Goal: Complete application form

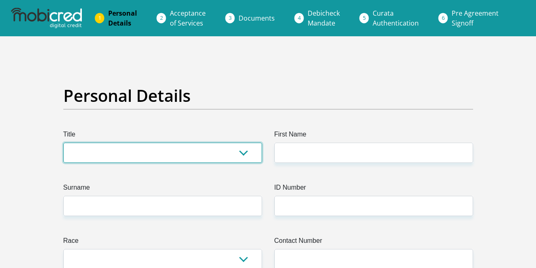
drag, startPoint x: 0, startPoint y: 0, endPoint x: 250, endPoint y: 154, distance: 293.5
click at [250, 154] on select "Mr Ms Mrs Dr [PERSON_NAME]" at bounding box center [162, 152] width 199 height 20
select select "Ms"
click at [63, 142] on select "Mr Ms Mrs Dr [PERSON_NAME]" at bounding box center [162, 152] width 199 height 20
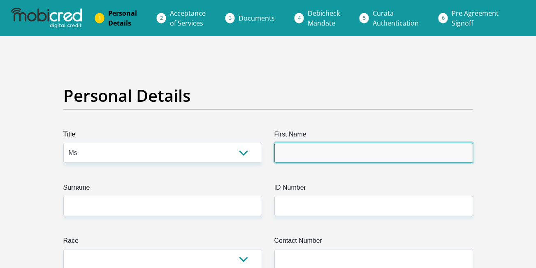
click at [301, 156] on input "First Name" at bounding box center [374, 152] width 199 height 20
type input "SINETHEMBAPORTIA"
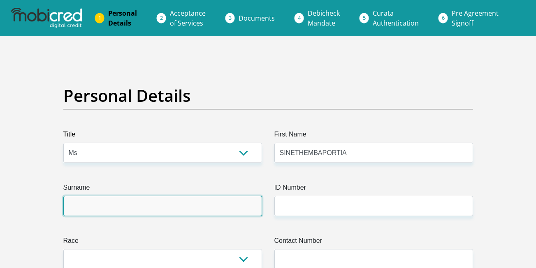
type input "NZUZA"
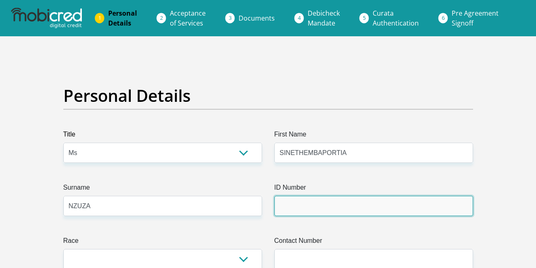
type input "0304280701083"
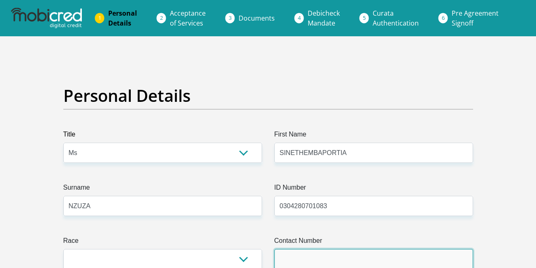
type input "0765089797"
select select "ZAF"
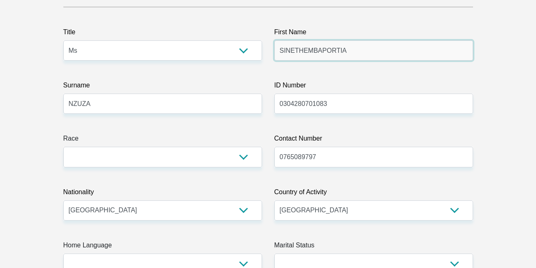
scroll to position [103, 0]
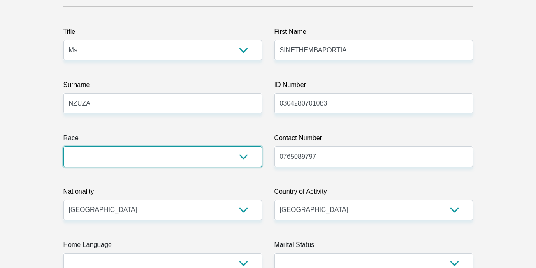
click at [244, 154] on select "Black Coloured Indian White Other" at bounding box center [162, 156] width 199 height 20
select select "1"
click at [63, 146] on select "Black Coloured Indian White Other" at bounding box center [162, 156] width 199 height 20
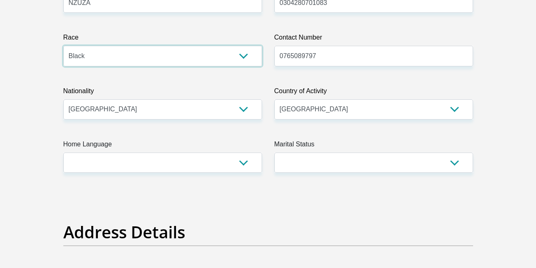
scroll to position [203, 0]
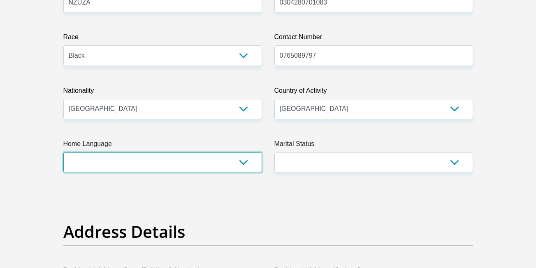
click at [249, 163] on select "Afrikaans English Sepedi South Ndebele Southern Sotho Swati Tsonga Tswana Venda…" at bounding box center [162, 162] width 199 height 20
select select "xho"
click at [63, 152] on select "Afrikaans English Sepedi South Ndebele Southern Sotho Swati Tsonga Tswana Venda…" at bounding box center [162, 162] width 199 height 20
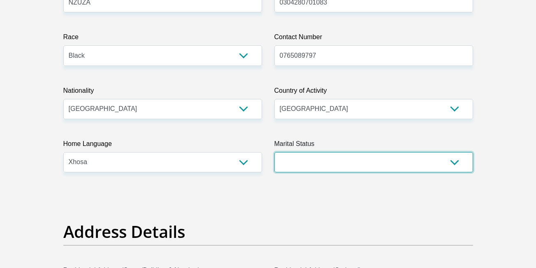
click at [462, 164] on select "Married ANC Single Divorced Widowed Married COP or Customary Law" at bounding box center [374, 162] width 199 height 20
select select "2"
click at [275, 152] on select "Married ANC Single Divorced Widowed Married COP or Customary Law" at bounding box center [374, 162] width 199 height 20
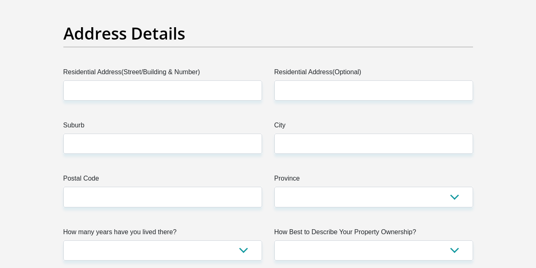
scroll to position [405, 0]
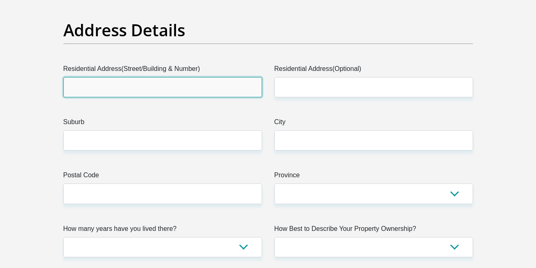
click at [200, 93] on input "Residential Address(Street/Building & Number)" at bounding box center [162, 87] width 199 height 20
type input "[GEOGRAPHIC_DATA][PERSON_NAME]"
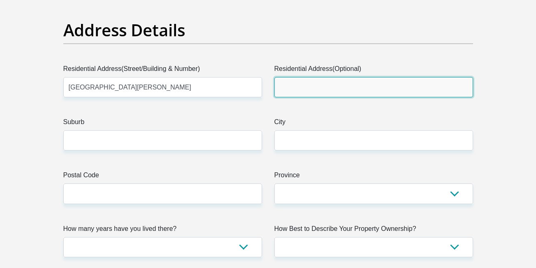
type input "UNIVERSITY OF FORTHARE"
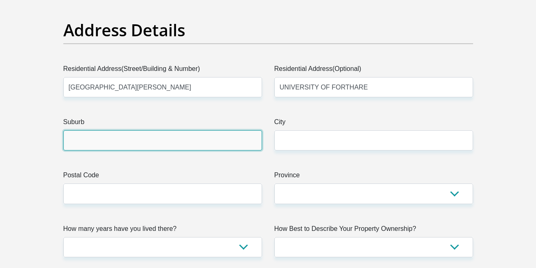
type input "UNIVERSITY OF FORTHARE"
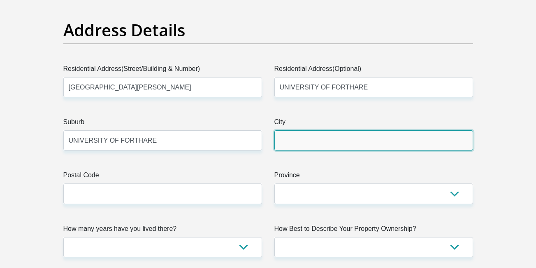
type input "[PERSON_NAME]"
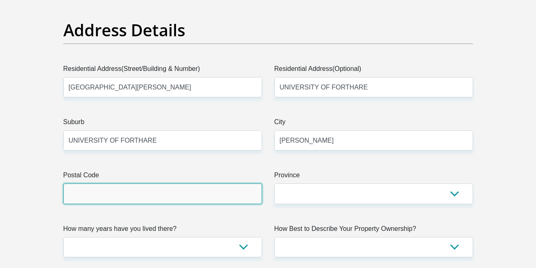
type input "5700"
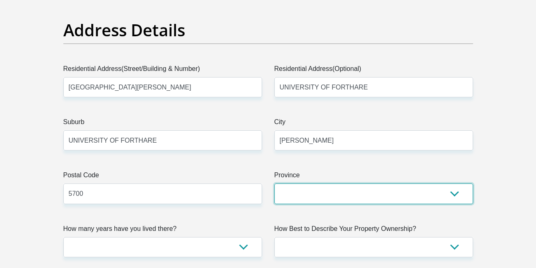
select select "[GEOGRAPHIC_DATA]"
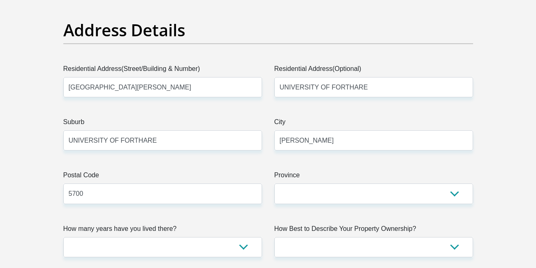
type input "[EMAIL_ADDRESS][DOMAIN_NAME]"
type input "Sinethemba@28"
type input "1716"
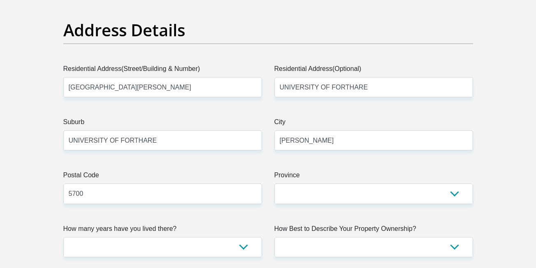
type input "1716"
type input "510"
type input "0"
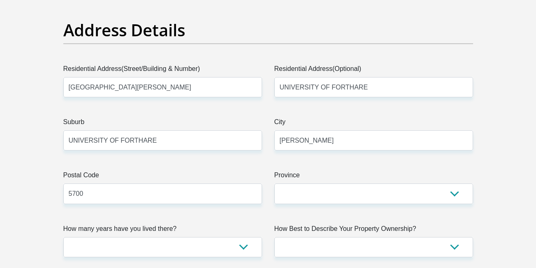
type input "500"
type input "0"
type input "university"
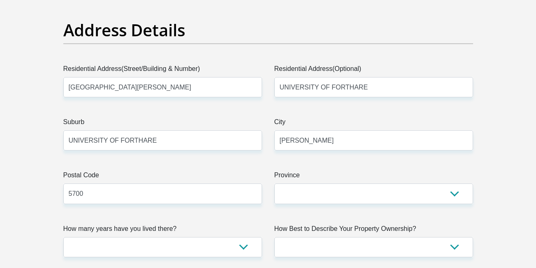
type input "SINETHEMBA [PERSON_NAME]"
type input "NZUZA"
type input "10194104174"
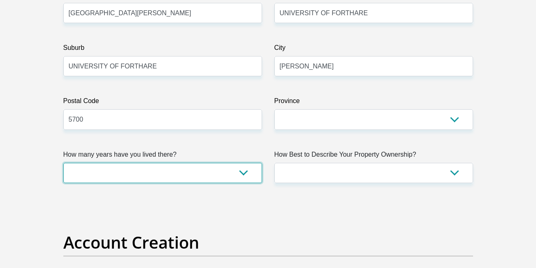
click at [230, 172] on select "less than 1 year 1-3 years 3-5 years 5+ years" at bounding box center [162, 173] width 199 height 20
select select "4"
click at [63, 163] on select "less than 1 year 1-3 years 3-5 years 5+ years" at bounding box center [162, 173] width 199 height 20
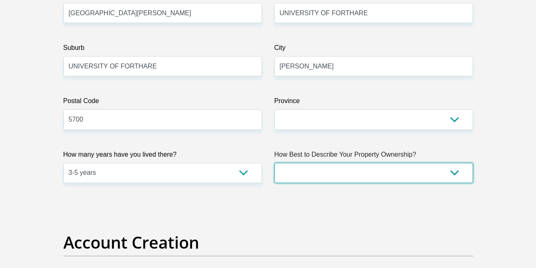
click at [445, 170] on select "Owned Rented Family Owned Company Dwelling" at bounding box center [374, 173] width 199 height 20
select select "parents"
click at [275, 163] on select "Owned Rented Family Owned Company Dwelling" at bounding box center [374, 173] width 199 height 20
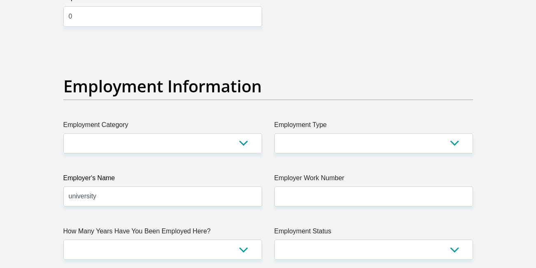
scroll to position [1444, 0]
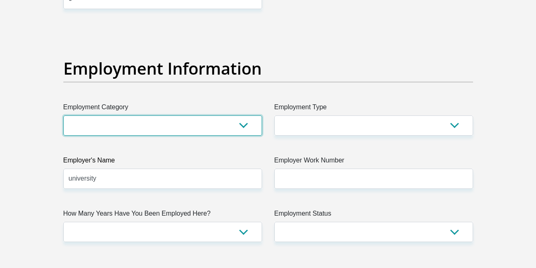
click at [244, 129] on select "AGRICULTURE ALCOHOL & TOBACCO CONSTRUCTION MATERIALS METALLURGY EQUIPMENT FOR R…" at bounding box center [162, 125] width 199 height 20
select select "52"
click at [63, 115] on select "AGRICULTURE ALCOHOL & TOBACCO CONSTRUCTION MATERIALS METALLURGY EQUIPMENT FOR R…" at bounding box center [162, 125] width 199 height 20
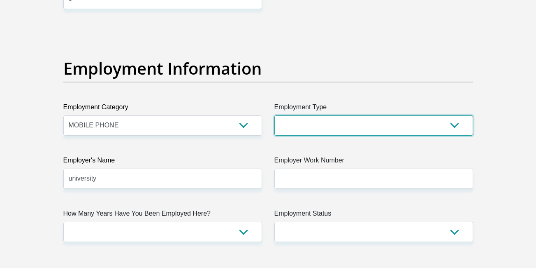
click at [453, 121] on select "College/Lecturer Craft Seller Creative Driver Executive Farmer Forces - Non Com…" at bounding box center [374, 125] width 199 height 20
click at [275, 115] on select "College/Lecturer Craft Seller Creative Driver Executive Farmer Forces - Non Com…" at bounding box center [374, 125] width 199 height 20
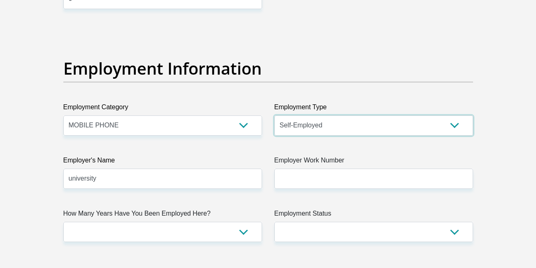
click at [452, 123] on select "College/Lecturer Craft Seller Creative Driver Executive Farmer Forces - Non Com…" at bounding box center [374, 125] width 199 height 20
select select "Student"
click at [275, 115] on select "College/Lecturer Craft Seller Creative Driver Executive Farmer Forces - Non Com…" at bounding box center [374, 125] width 199 height 20
click at [342, 166] on label "Employer Work Number" at bounding box center [374, 161] width 199 height 13
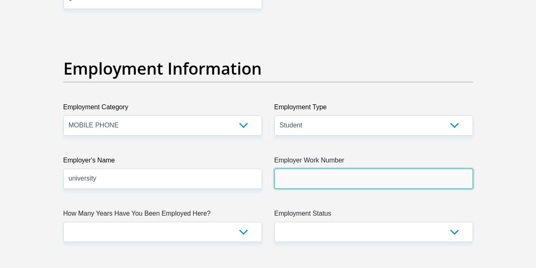
click at [342, 168] on input "Employer Work Number" at bounding box center [374, 178] width 199 height 20
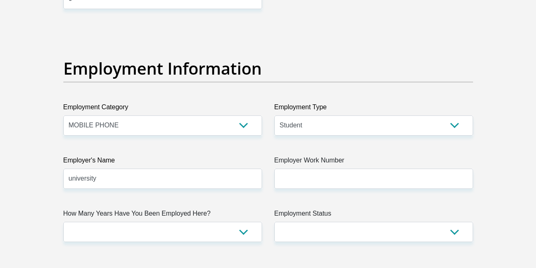
click at [342, 166] on label "Employer Work Number" at bounding box center [374, 161] width 199 height 13
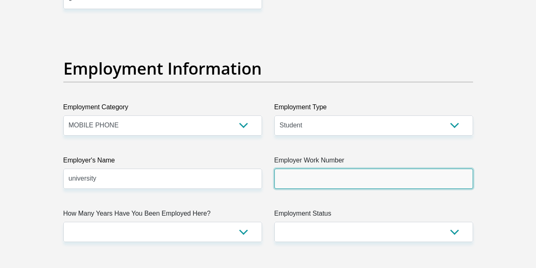
click at [342, 168] on input "Employer Work Number" at bounding box center [374, 178] width 199 height 20
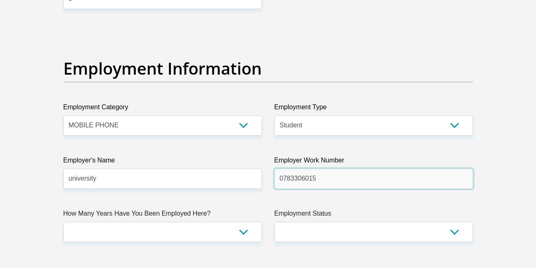
type input "0783306015"
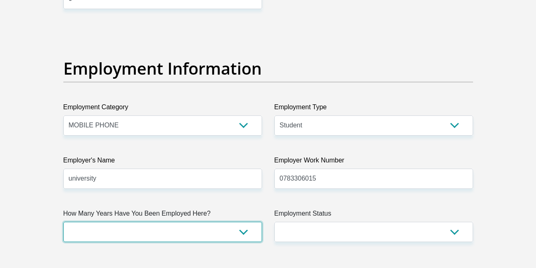
click at [247, 227] on select "less than 1 year 1-3 years 3-5 years 5+ years" at bounding box center [162, 231] width 199 height 20
select select "24"
click at [63, 221] on select "less than 1 year 1-3 years 3-5 years 5+ years" at bounding box center [162, 231] width 199 height 20
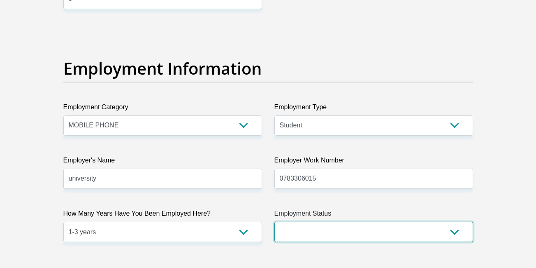
click at [452, 231] on select "Permanent/Full-time Part-time/Casual [DEMOGRAPHIC_DATA] Worker Self-Employed Ho…" at bounding box center [374, 231] width 199 height 20
select select "7"
click at [275, 221] on select "Permanent/Full-time Part-time/Casual [DEMOGRAPHIC_DATA] Worker Self-Employed Ho…" at bounding box center [374, 231] width 199 height 20
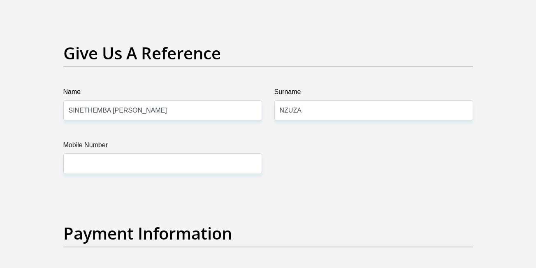
scroll to position [1720, 0]
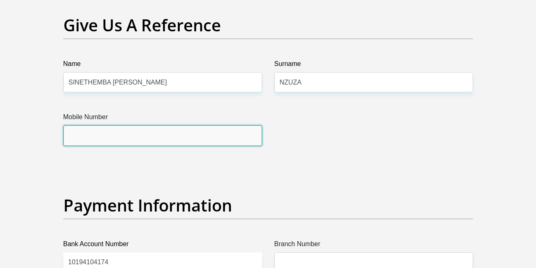
click at [242, 135] on input "Mobile Number" at bounding box center [162, 135] width 199 height 20
type input "0796875555"
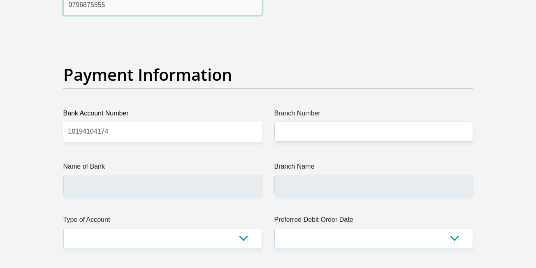
scroll to position [1851, 0]
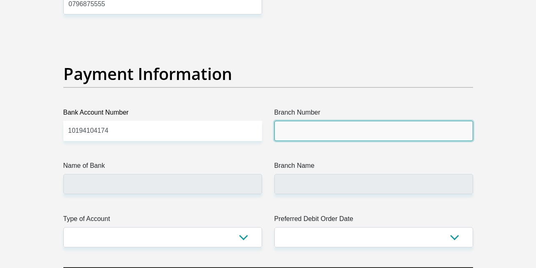
click at [293, 138] on input "Branch Number" at bounding box center [374, 131] width 199 height 20
type input "5359"
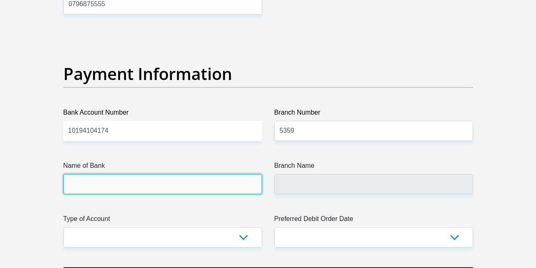
click at [178, 187] on input "Name of Bank" at bounding box center [162, 184] width 199 height 20
click at [126, 177] on input "Name of Bank" at bounding box center [162, 184] width 199 height 20
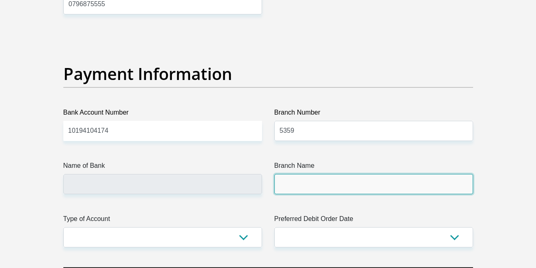
click at [305, 189] on input "Branch Name" at bounding box center [374, 184] width 199 height 20
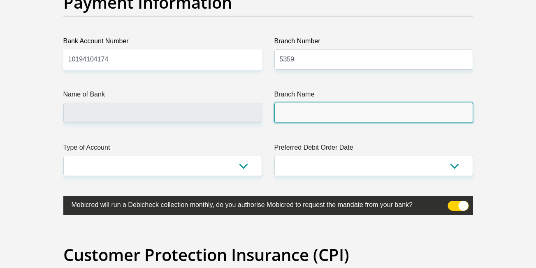
scroll to position [1928, 0]
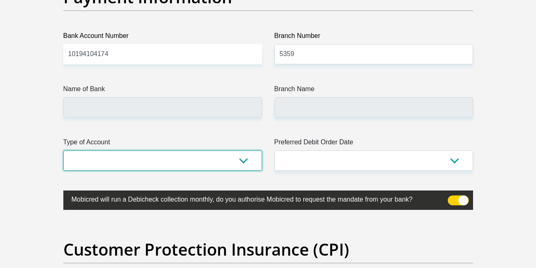
click at [242, 162] on select "Cheque Savings" at bounding box center [162, 160] width 199 height 20
select select "SAV"
click at [63, 150] on select "Cheque Savings" at bounding box center [162, 160] width 199 height 20
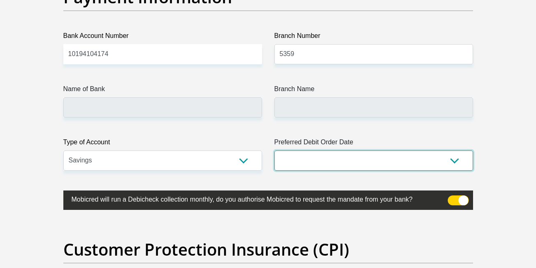
click at [452, 159] on select "1st 2nd 3rd 4th 5th 7th 18th 19th 20th 21st 22nd 23rd 24th 25th 26th 27th 28th …" at bounding box center [374, 160] width 199 height 20
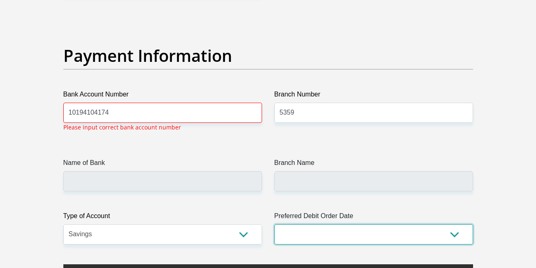
scroll to position [1868, 0]
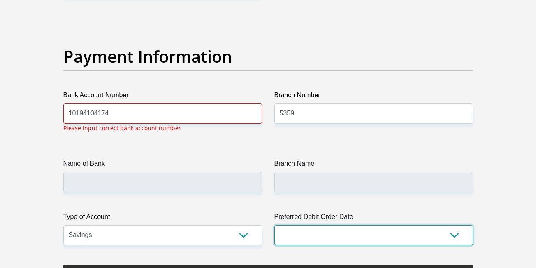
select select "2"
click at [275, 225] on select "1st 2nd 3rd 4th 5th 7th 18th 19th 20th 21st 22nd 23rd 24th 25th 26th 27th 28th …" at bounding box center [374, 235] width 199 height 20
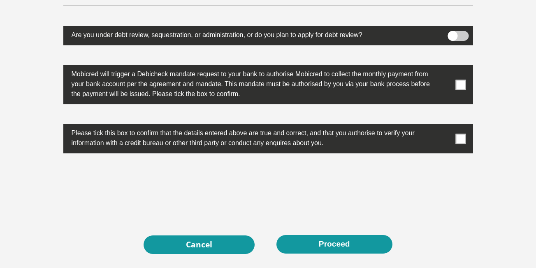
scroll to position [2637, 0]
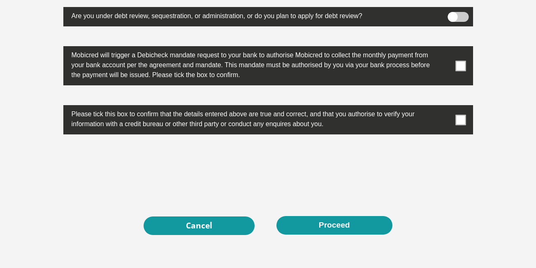
click at [461, 118] on span at bounding box center [461, 119] width 10 height 10
click at [445, 107] on input "checkbox" at bounding box center [445, 107] width 0 height 0
click at [458, 60] on label at bounding box center [268, 65] width 410 height 39
click at [445, 48] on input "checkbox" at bounding box center [445, 48] width 0 height 0
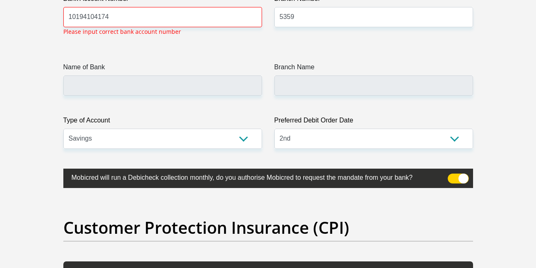
scroll to position [1933, 0]
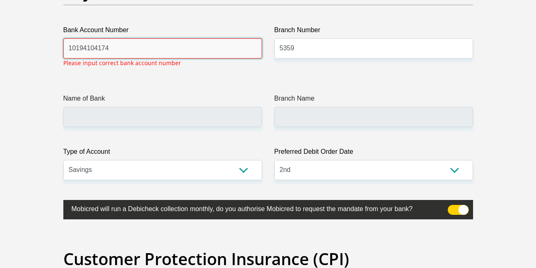
click at [189, 52] on input "10194104174" at bounding box center [162, 48] width 199 height 20
click at [76, 48] on input "10194104174" at bounding box center [162, 48] width 199 height 20
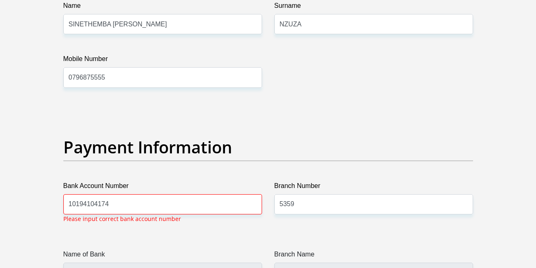
scroll to position [1784, 0]
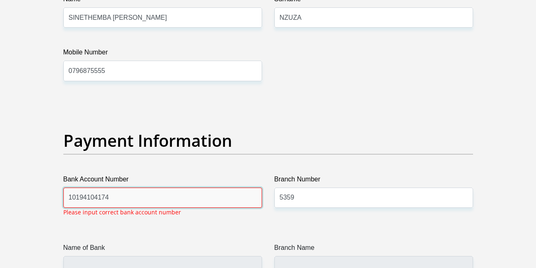
click at [245, 189] on input "10194104174" at bounding box center [162, 197] width 199 height 20
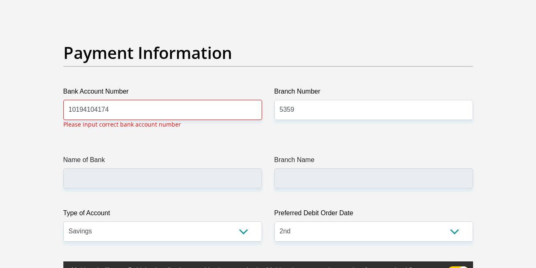
scroll to position [1868, 0]
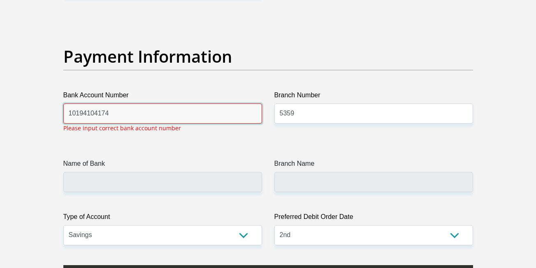
click at [111, 115] on input "10194104174" at bounding box center [162, 113] width 199 height 20
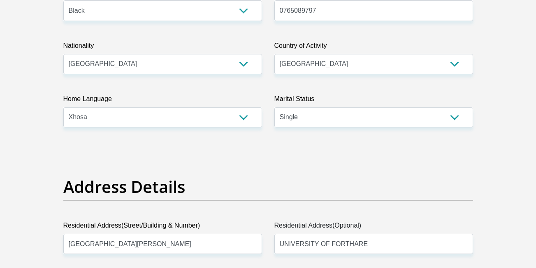
scroll to position [0, 0]
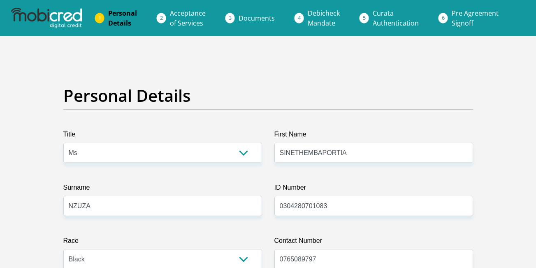
click at [163, 16] on li "Acceptance of Services" at bounding box center [197, 18] width 69 height 26
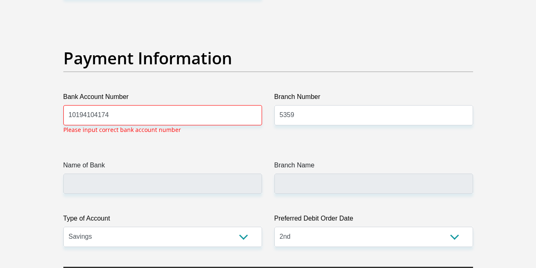
scroll to position [1868, 0]
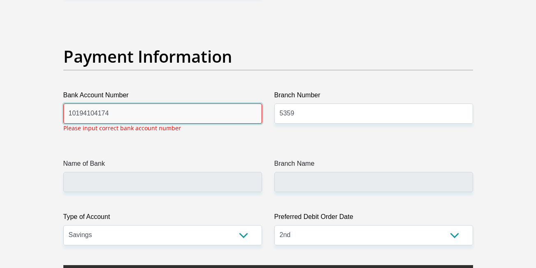
drag, startPoint x: 163, startPoint y: 16, endPoint x: 158, endPoint y: 117, distance: 100.1
click at [158, 117] on input "10194104174" at bounding box center [162, 113] width 199 height 20
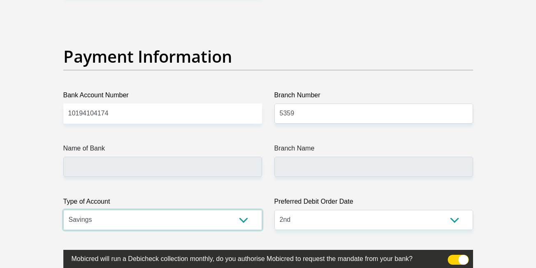
click at [112, 210] on select "Cheque Savings" at bounding box center [162, 220] width 199 height 20
click at [63, 210] on select "Cheque Savings" at bounding box center [162, 220] width 199 height 20
click at [128, 222] on select "Cheque Savings" at bounding box center [162, 220] width 199 height 20
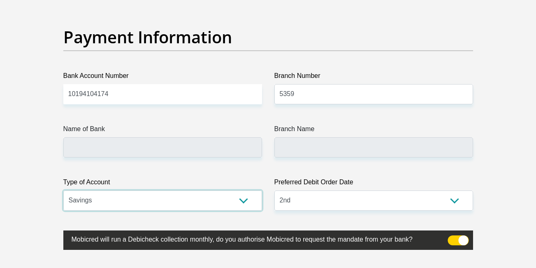
scroll to position [1982, 0]
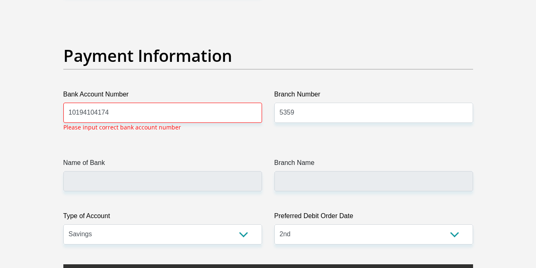
scroll to position [1868, 0]
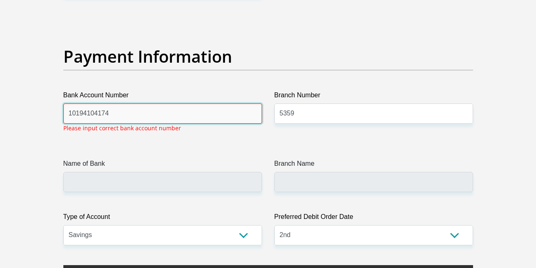
click at [117, 114] on input "10194104174" at bounding box center [162, 113] width 199 height 20
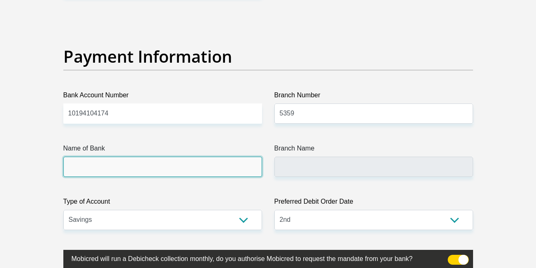
click at [92, 177] on input "Name of Bank" at bounding box center [162, 166] width 199 height 20
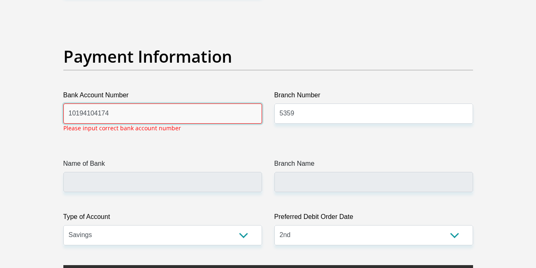
click at [119, 121] on input "10194104174" at bounding box center [162, 113] width 199 height 20
type input "11"
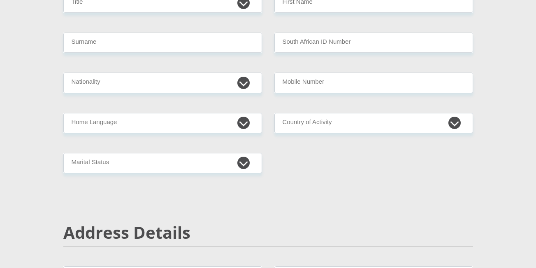
scroll to position [107, 0]
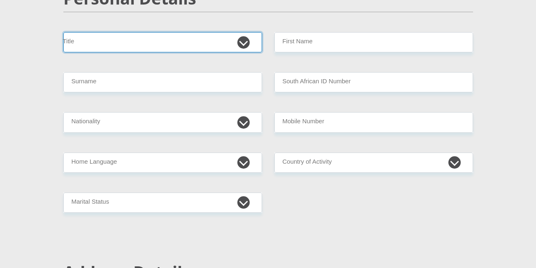
click at [245, 43] on select "Mr Ms Mrs Dr [PERSON_NAME]" at bounding box center [162, 42] width 199 height 20
select select "Ms"
click at [63, 32] on select "Mr Ms Mrs Dr [PERSON_NAME]" at bounding box center [162, 42] width 199 height 20
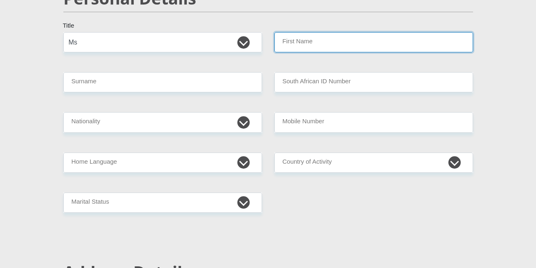
click at [315, 47] on input "First Name" at bounding box center [374, 42] width 199 height 20
type input "SINETHEMBAPORTIA"
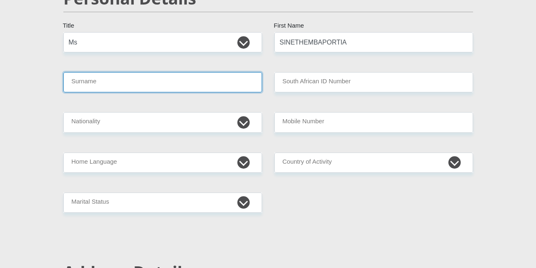
type input "NZUZA"
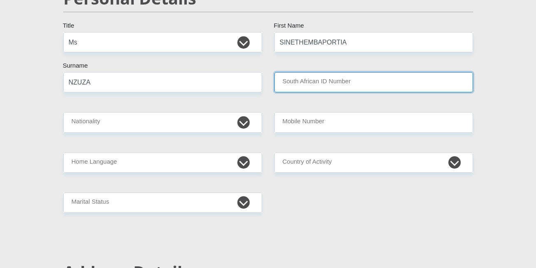
type input "0304280701083"
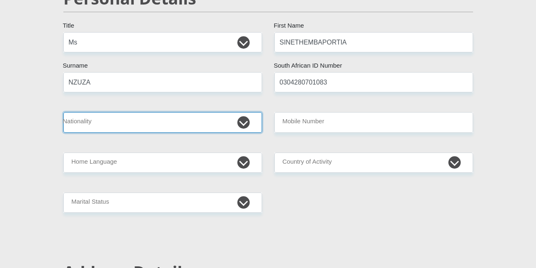
select select "ZAF"
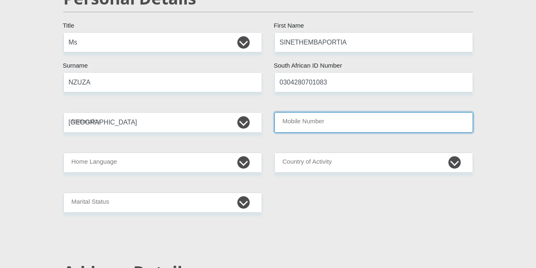
type input "0765089797"
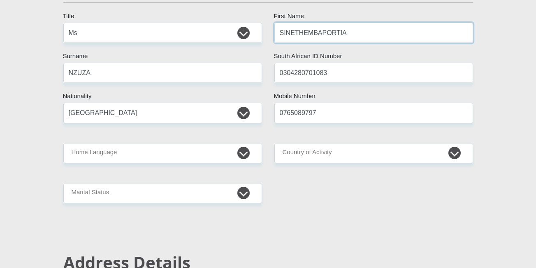
scroll to position [135, 0]
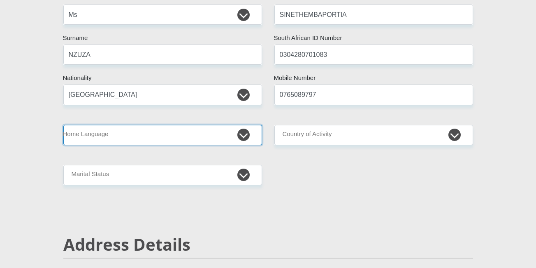
click at [239, 136] on select "Afrikaans English Sepedi South Ndebele Southern Sotho Swati Tsonga Tswana Venda…" at bounding box center [162, 135] width 199 height 20
select select "xho"
click at [63, 125] on select "Afrikaans English Sepedi South Ndebele Southern Sotho Swati Tsonga Tswana Venda…" at bounding box center [162, 135] width 199 height 20
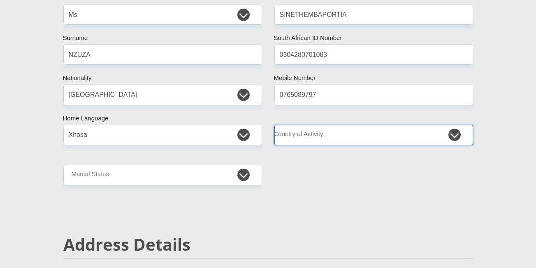
click at [459, 133] on select "[GEOGRAPHIC_DATA] [GEOGRAPHIC_DATA] [GEOGRAPHIC_DATA] [GEOGRAPHIC_DATA] [GEOGRA…" at bounding box center [374, 135] width 199 height 20
select select "ZAF"
click at [275, 125] on select "[GEOGRAPHIC_DATA] [GEOGRAPHIC_DATA] [GEOGRAPHIC_DATA] [GEOGRAPHIC_DATA] [GEOGRA…" at bounding box center [374, 135] width 199 height 20
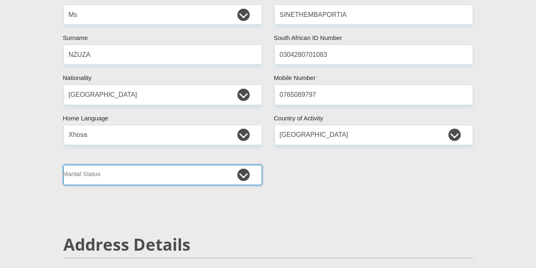
click at [240, 171] on select "Married ANC Single Divorced Widowed Married COP or Customary Law" at bounding box center [162, 175] width 199 height 20
select select "2"
click at [63, 165] on select "Married ANC Single Divorced Widowed Married COP or Customary Law" at bounding box center [162, 175] width 199 height 20
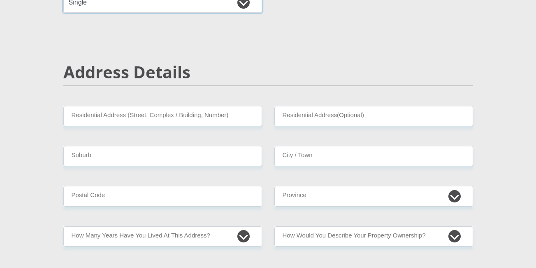
scroll to position [347, 0]
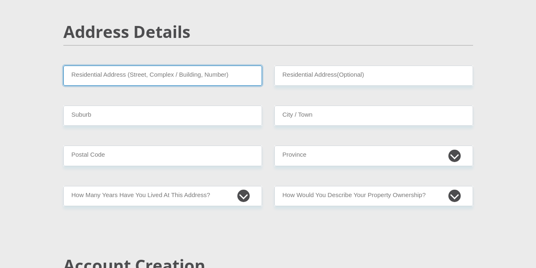
click at [204, 82] on input "Residential Address (Street, Complex / Building, Number)" at bounding box center [162, 75] width 199 height 20
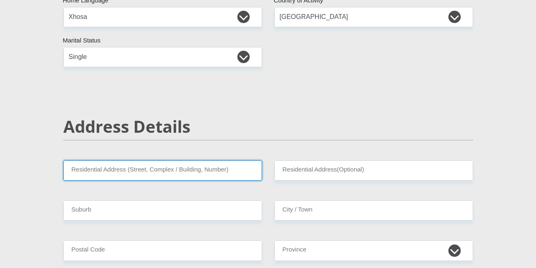
scroll to position [257, 0]
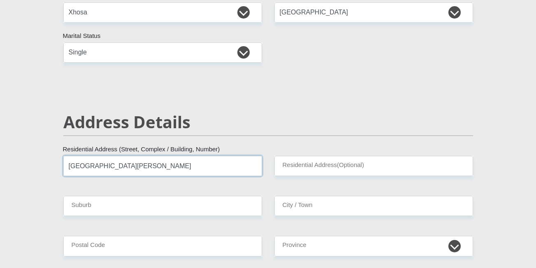
type input "King williams town street"
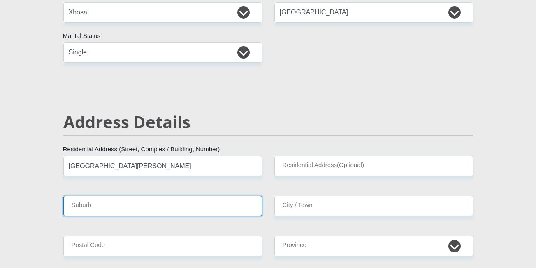
click at [91, 207] on input "Suburb" at bounding box center [162, 206] width 199 height 20
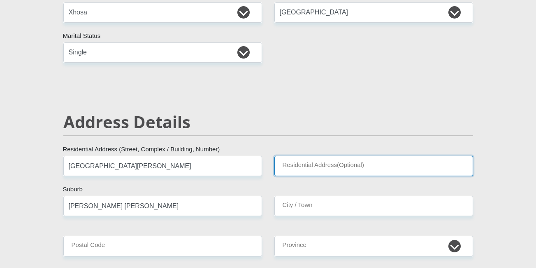
click at [303, 157] on input "Residential Address(Optional)" at bounding box center [374, 166] width 199 height 20
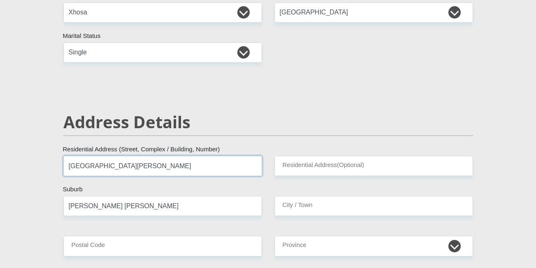
click at [254, 171] on input "King williams town street" at bounding box center [162, 166] width 199 height 20
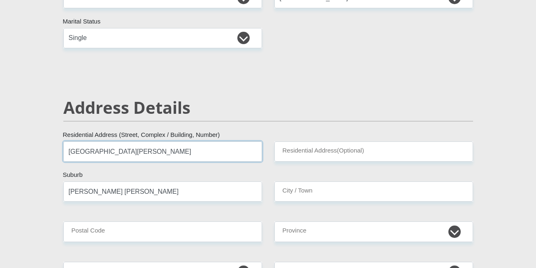
scroll to position [283, 0]
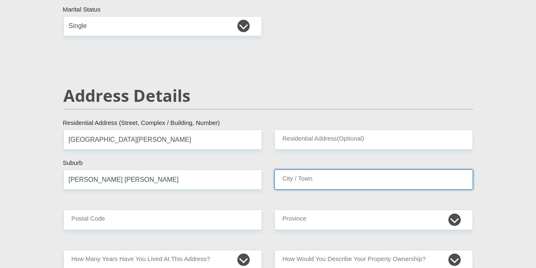
click at [295, 178] on input "City / Town" at bounding box center [374, 179] width 199 height 20
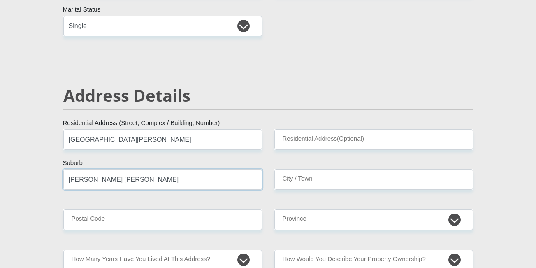
click at [161, 176] on input "King williams" at bounding box center [162, 179] width 199 height 20
type input "K"
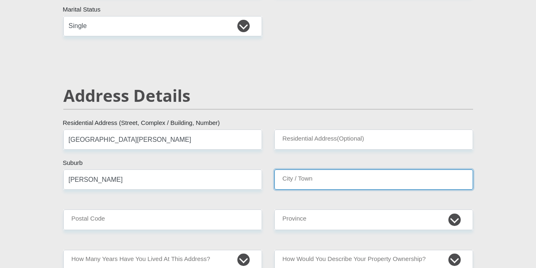
click at [305, 183] on input "City / Town" at bounding box center [374, 179] width 199 height 20
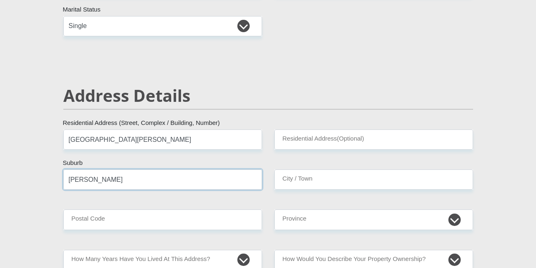
click at [97, 180] on input "Alice" at bounding box center [162, 179] width 199 height 20
type input "A"
type input "King Williams"
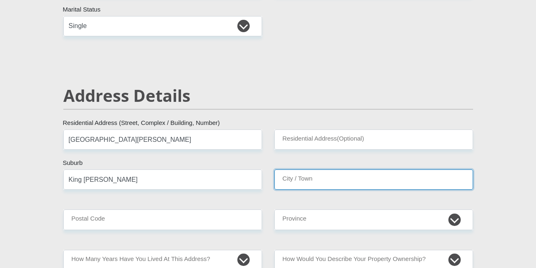
click at [276, 183] on input "City / Town" at bounding box center [374, 179] width 199 height 20
type input "Alice"
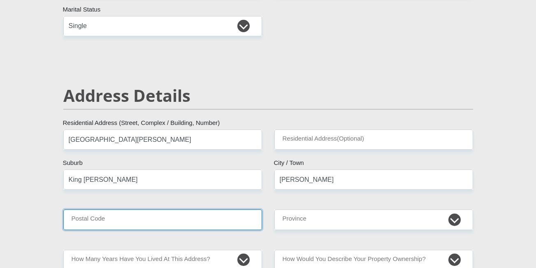
click at [190, 212] on input "Postal Code" at bounding box center [162, 219] width 199 height 20
type input "5700"
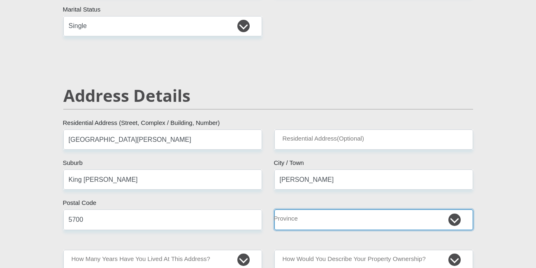
click at [317, 217] on select "Eastern Cape Free State [GEOGRAPHIC_DATA] [GEOGRAPHIC_DATA][DATE] [GEOGRAPHIC_D…" at bounding box center [374, 219] width 199 height 20
select select "[GEOGRAPHIC_DATA]"
click at [275, 209] on select "Eastern Cape Free State [GEOGRAPHIC_DATA] [GEOGRAPHIC_DATA][DATE] [GEOGRAPHIC_D…" at bounding box center [374, 219] width 199 height 20
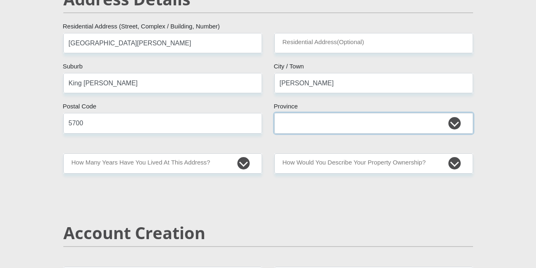
scroll to position [392, 0]
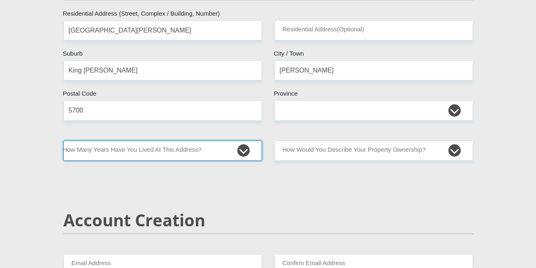
click at [246, 152] on select "less than 1 year 1-3 years 3-5 years 5+ years" at bounding box center [162, 150] width 199 height 20
select select "4"
click at [63, 140] on select "less than 1 year 1-3 years 3-5 years 5+ years" at bounding box center [162, 150] width 199 height 20
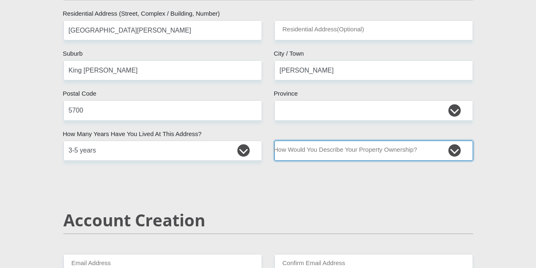
click at [455, 149] on select "Owned Rented Family Owned Company Dwelling" at bounding box center [374, 150] width 199 height 20
select select "Owned"
click at [275, 140] on select "Owned Rented Family Owned Company Dwelling" at bounding box center [374, 150] width 199 height 20
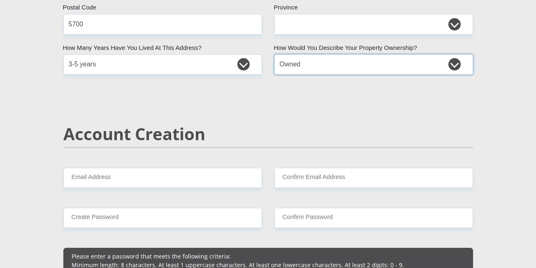
scroll to position [479, 0]
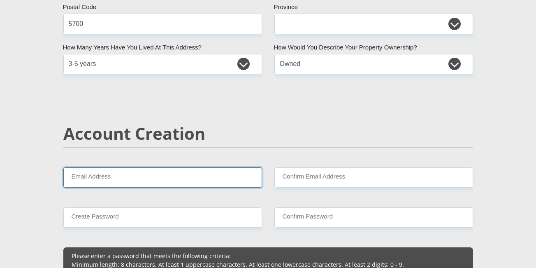
click at [237, 184] on input "Email Address" at bounding box center [162, 177] width 199 height 20
type input "[EMAIL_ADDRESS][DOMAIN_NAME]"
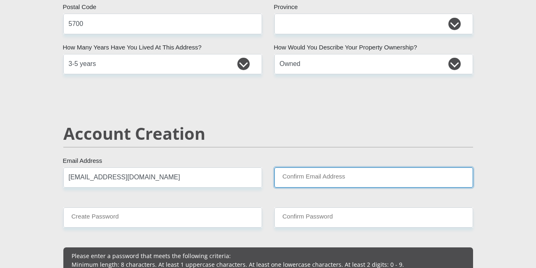
type input "[EMAIL_ADDRESS][DOMAIN_NAME]"
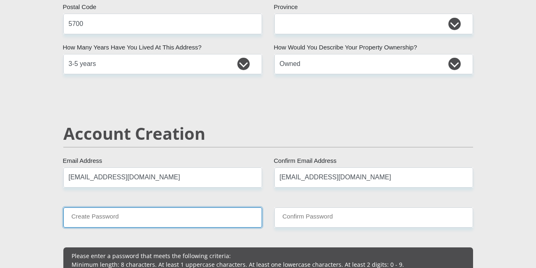
click at [182, 208] on input "Create Password" at bounding box center [162, 217] width 199 height 20
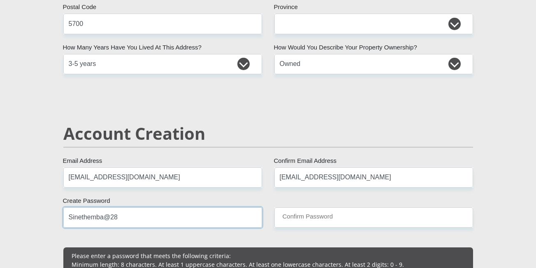
type input "Sinethemba@28"
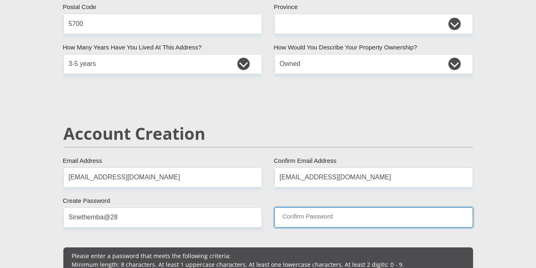
click at [283, 218] on input "Confirm Password" at bounding box center [374, 217] width 199 height 20
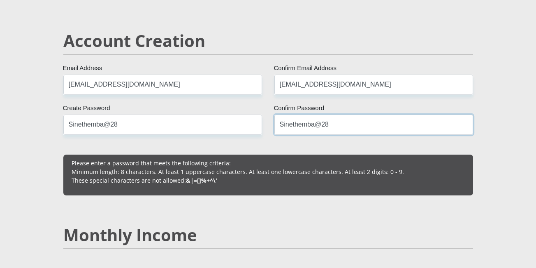
scroll to position [572, 0]
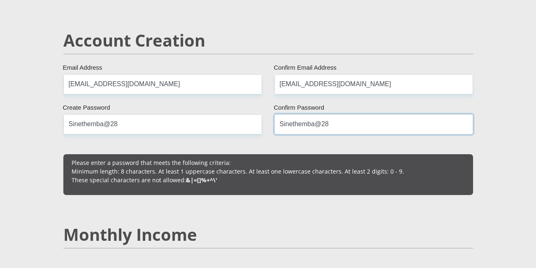
type input "Sinethemba@28"
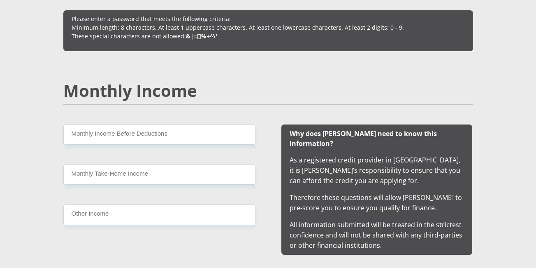
scroll to position [716, 0]
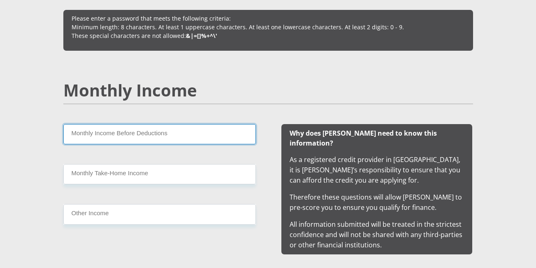
click at [183, 138] on input "Monthly Income Before Deductions" at bounding box center [159, 134] width 193 height 20
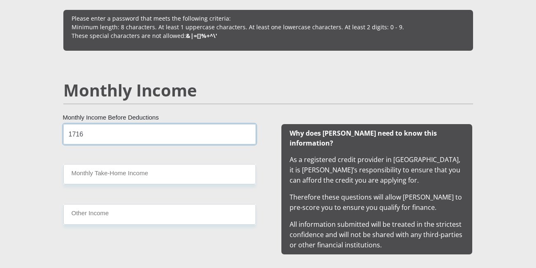
type input "1716"
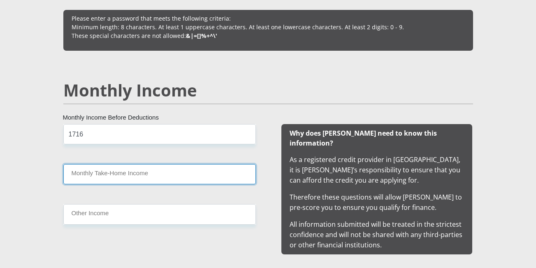
click at [155, 168] on input "Monthly Take-Home Income" at bounding box center [159, 174] width 193 height 20
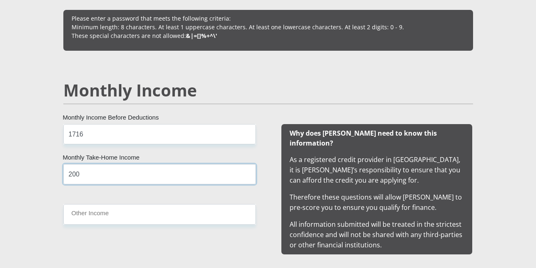
type input "200"
click at [107, 200] on div "1716 Monthly Income Before Deductions 200 Monthly Take-Home Income Other Income" at bounding box center [159, 189] width 217 height 130
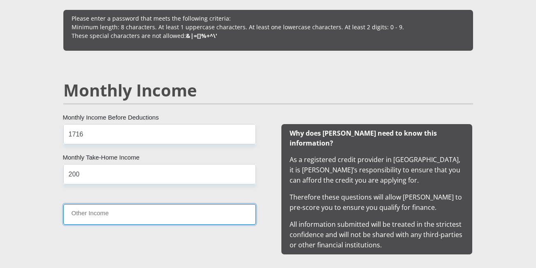
click at [98, 212] on input "Other Income" at bounding box center [159, 214] width 193 height 20
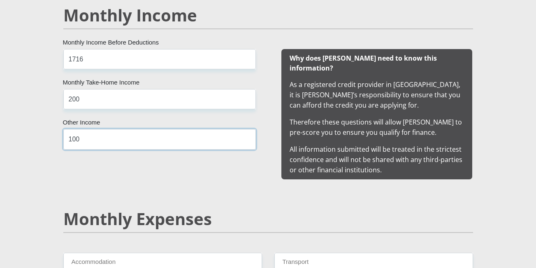
scroll to position [791, 0]
type input "100"
click at [98, 212] on h2 "Monthly Expenses" at bounding box center [268, 218] width 410 height 20
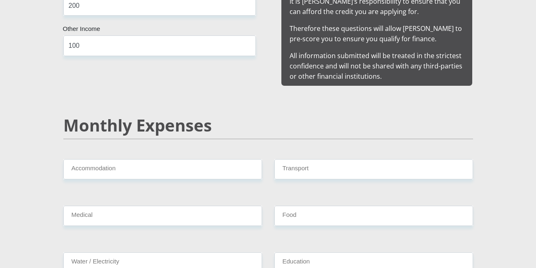
scroll to position [885, 0]
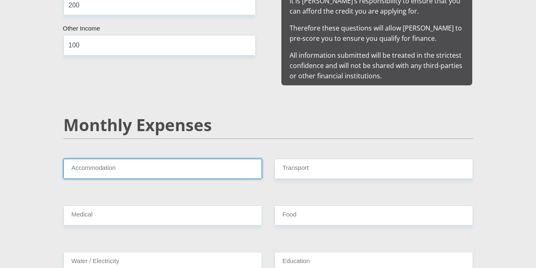
click at [103, 159] on input "Accommodation" at bounding box center [162, 169] width 199 height 20
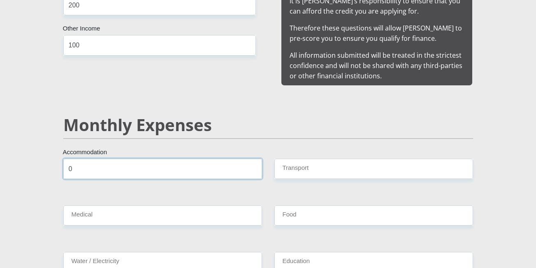
type input "0"
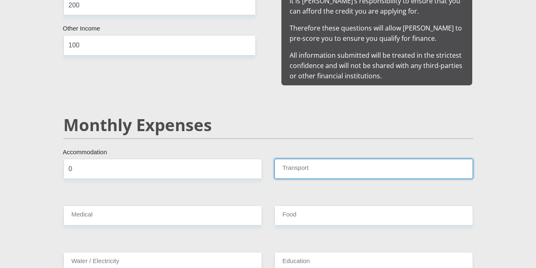
click at [299, 159] on input "Transport" at bounding box center [374, 169] width 199 height 20
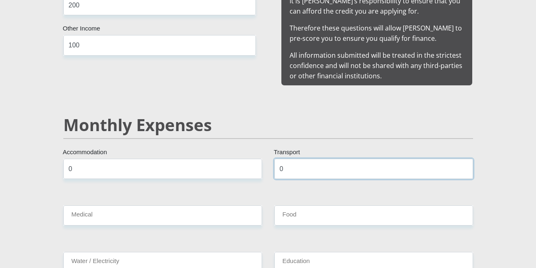
type input "0"
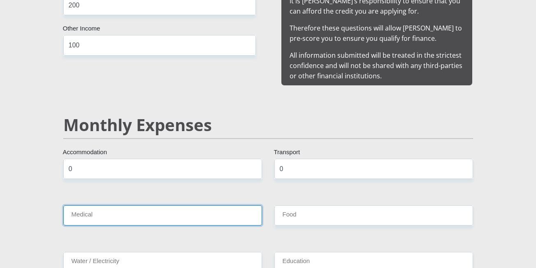
click at [242, 205] on input "Medical" at bounding box center [162, 215] width 199 height 20
type input "0"
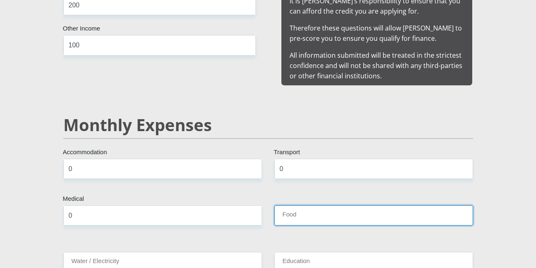
click at [318, 208] on input "Food" at bounding box center [374, 215] width 199 height 20
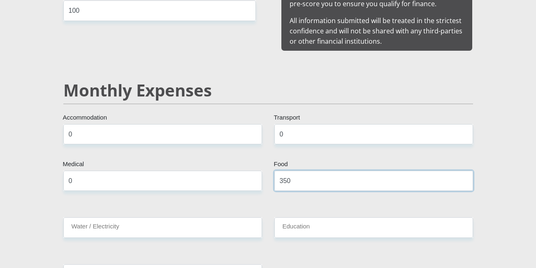
scroll to position [923, 0]
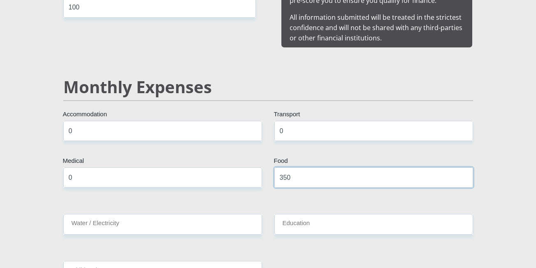
type input "350"
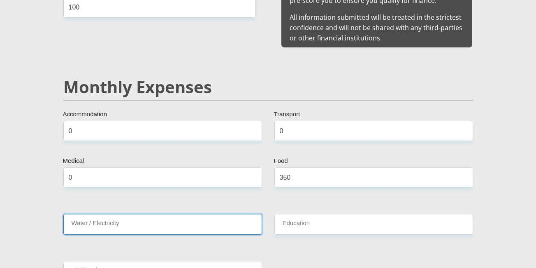
click at [243, 216] on input "Water / Electricity" at bounding box center [162, 224] width 199 height 20
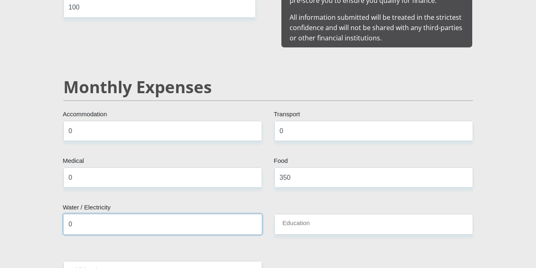
type input "0"
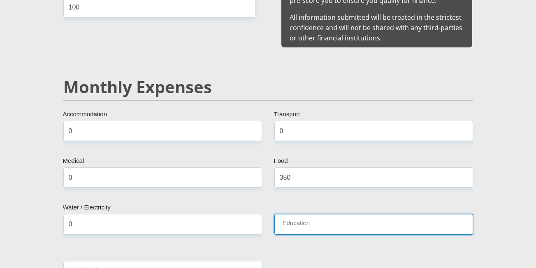
click at [297, 214] on input "Education" at bounding box center [374, 224] width 199 height 20
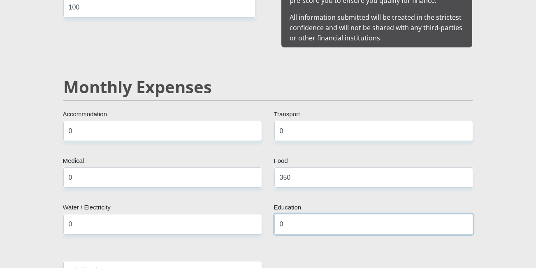
type input "0"
click at [291, 170] on input "350" at bounding box center [374, 177] width 199 height 20
type input "3"
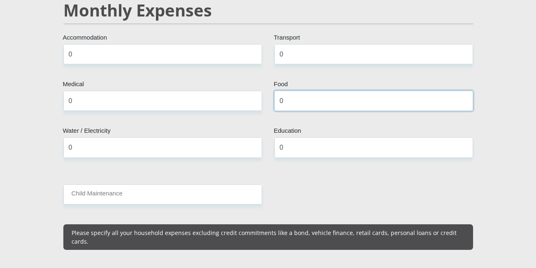
scroll to position [1030, 0]
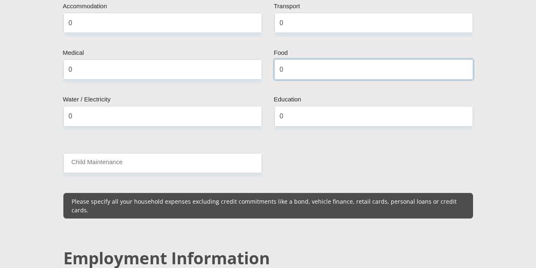
type input "0"
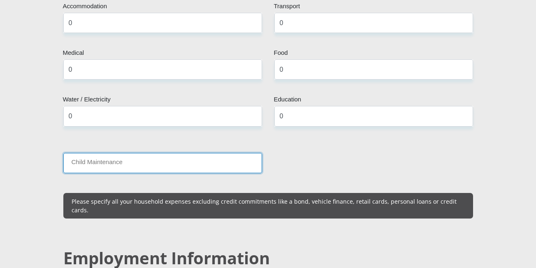
click at [215, 159] on input "Child Maintenance" at bounding box center [162, 163] width 199 height 20
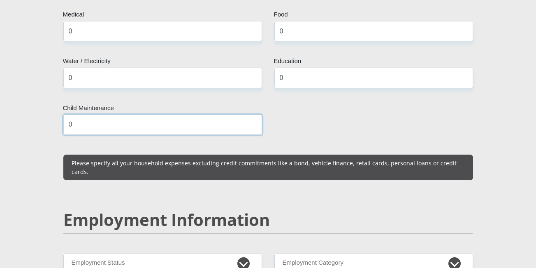
scroll to position [1069, 0]
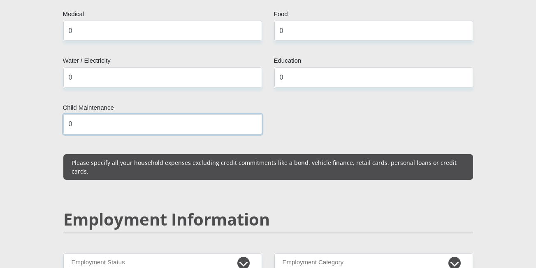
type input "0"
click at [206, 176] on div "Mr Ms Mrs Dr Other Title SINETHEMBAPORTIA First Name NZUZA Surname 030428070108…" at bounding box center [268, 244] width 422 height 2348
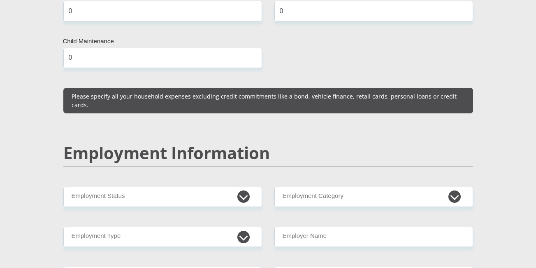
scroll to position [1153, 0]
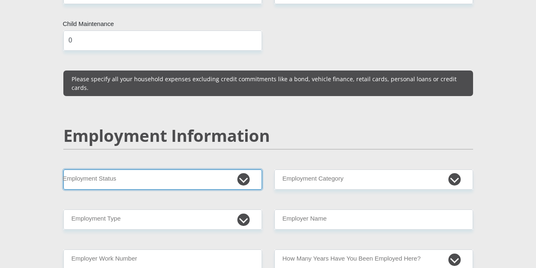
click at [245, 169] on select "Permanent/Full-time Part-time/Casual [DEMOGRAPHIC_DATA] Worker Self-Employed Ho…" at bounding box center [162, 179] width 199 height 20
select select "7"
click at [63, 169] on select "Permanent/Full-time Part-time/Casual [DEMOGRAPHIC_DATA] Worker Self-Employed Ho…" at bounding box center [162, 179] width 199 height 20
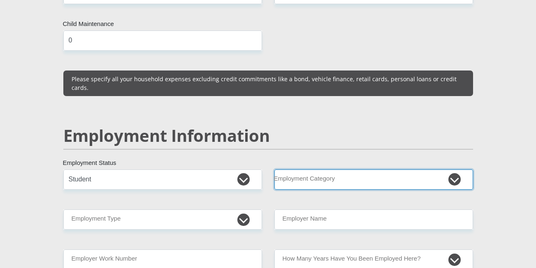
click at [448, 169] on select "AGRICULTURE ALCOHOL & TOBACCO CONSTRUCTION MATERIALS METALLURGY EQUIPMENT FOR R…" at bounding box center [374, 179] width 199 height 20
click at [380, 169] on select "AGRICULTURE ALCOHOL & TOBACCO CONSTRUCTION MATERIALS METALLURGY EQUIPMENT FOR R…" at bounding box center [374, 179] width 199 height 20
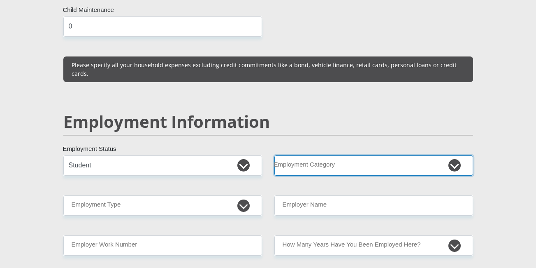
scroll to position [1182, 0]
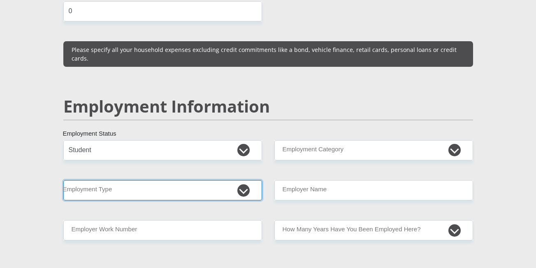
click at [249, 180] on select "College/Lecturer Craft Seller Creative Driver Executive Farmer Forces - Non Com…" at bounding box center [162, 190] width 199 height 20
select select "Student"
click at [63, 180] on select "College/Lecturer Craft Seller Creative Driver Executive Farmer Forces - Non Com…" at bounding box center [162, 190] width 199 height 20
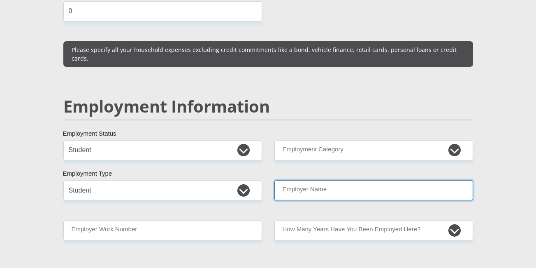
click at [375, 181] on input "Employer Name" at bounding box center [374, 190] width 199 height 20
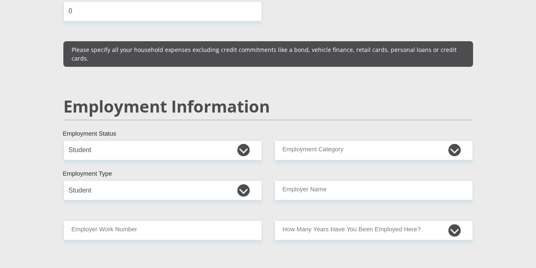
click at [353, 182] on div "Mr Ms Mrs Dr Other Title SINETHEMBAPORTIA First Name NZUZA Surname 030428070108…" at bounding box center [268, 131] width 422 height 2348
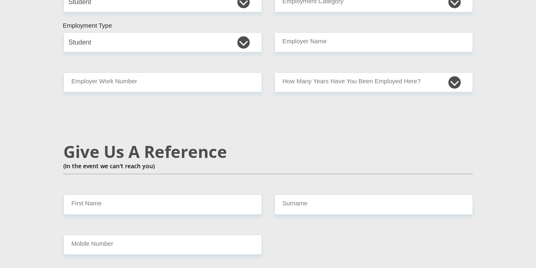
scroll to position [1337, 0]
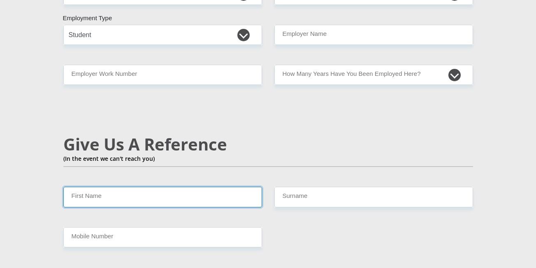
click at [233, 186] on input "First Name" at bounding box center [162, 196] width 199 height 20
type input "Anelisa"
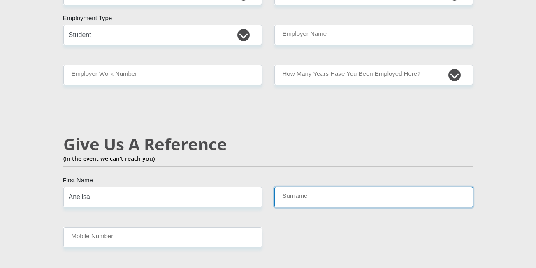
click at [294, 186] on input "Surname" at bounding box center [374, 196] width 199 height 20
type input "Khalipha"
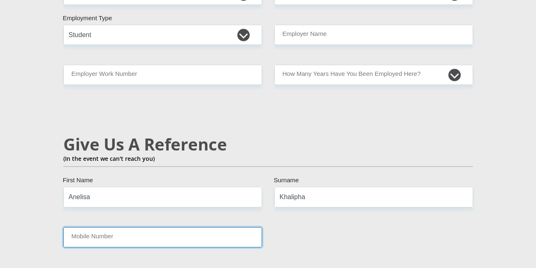
click at [220, 227] on input "Mobile Number" at bounding box center [162, 237] width 199 height 20
type input "0796875555"
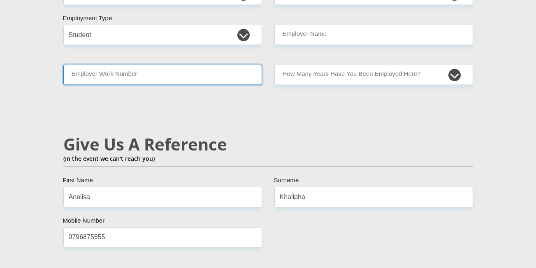
type input "0796875555"
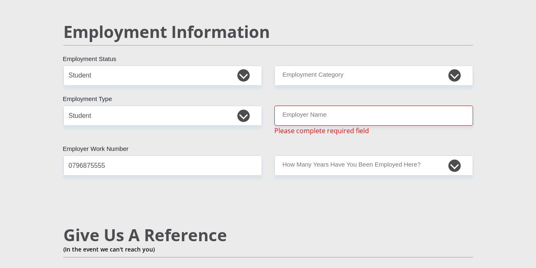
scroll to position [1257, 0]
click at [291, 105] on input "Employer Name" at bounding box center [374, 115] width 199 height 20
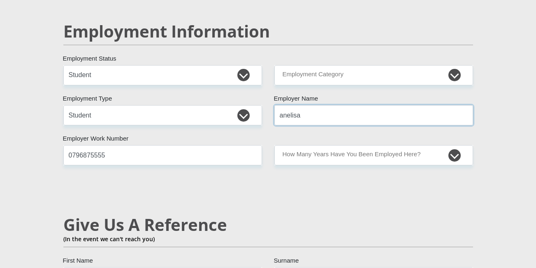
type input "anelisa"
click at [288, 109] on div "Mr Ms Mrs Dr Other Title SINETHEMBAPORTIA First Name NZUZA Surname 030428070108…" at bounding box center [268, 56] width 422 height 2348
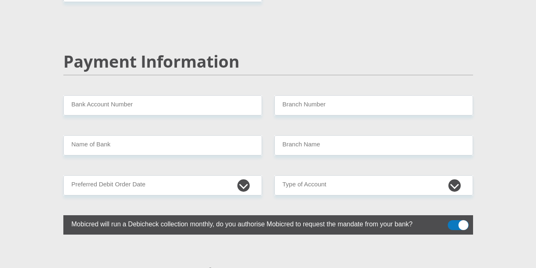
scroll to position [1537, 0]
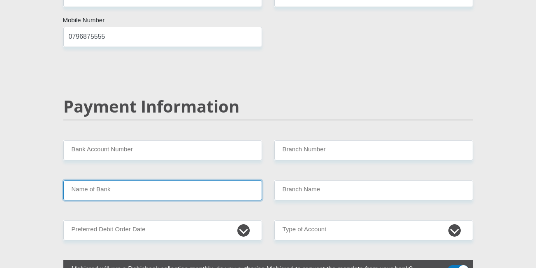
click at [204, 180] on input "Name of Bank" at bounding box center [162, 190] width 199 height 20
click at [184, 180] on input "Name of Bank" at bounding box center [162, 190] width 199 height 20
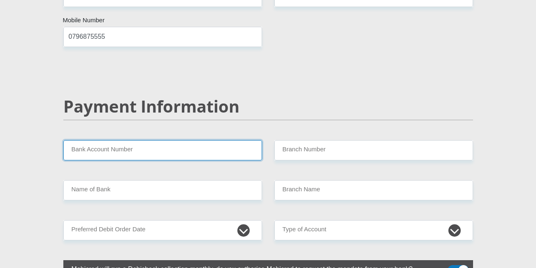
click at [154, 140] on input "Bank Account Number" at bounding box center [162, 150] width 199 height 20
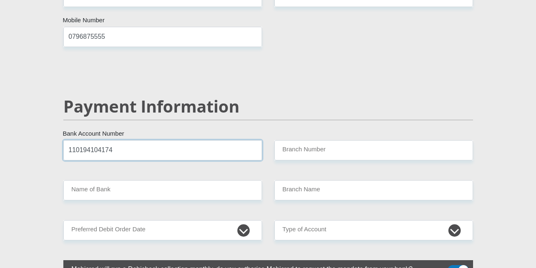
type input "110194104174"
click at [268, 141] on div "Branch Number" at bounding box center [373, 150] width 211 height 20
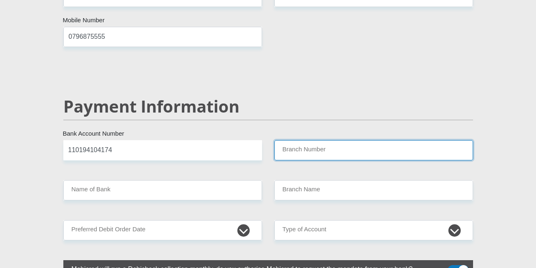
click at [277, 140] on input "Branch Number" at bounding box center [374, 150] width 199 height 20
type input "5359"
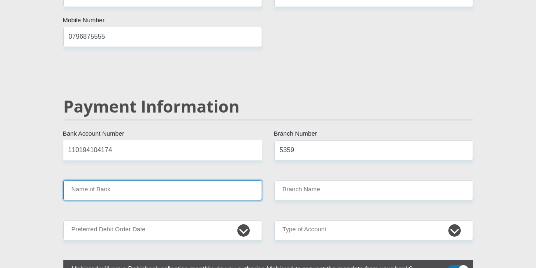
click at [253, 180] on input "Name of Bank" at bounding box center [162, 190] width 199 height 20
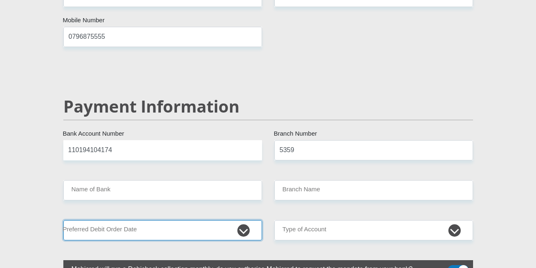
click at [241, 220] on select "1st 2nd 3rd 4th 5th 7th 18th 19th 20th 21st 22nd 23rd 24th 25th 26th 27th 28th …" at bounding box center [162, 230] width 199 height 20
select select "2"
click at [63, 220] on select "1st 2nd 3rd 4th 5th 7th 18th 19th 20th 21st 22nd 23rd 24th 25th 26th 27th 28th …" at bounding box center [162, 230] width 199 height 20
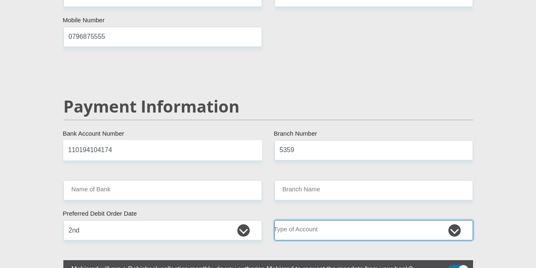
click at [457, 220] on select "Cheque Savings" at bounding box center [374, 230] width 199 height 20
select select "SAV"
click at [275, 220] on select "Cheque Savings" at bounding box center [374, 230] width 199 height 20
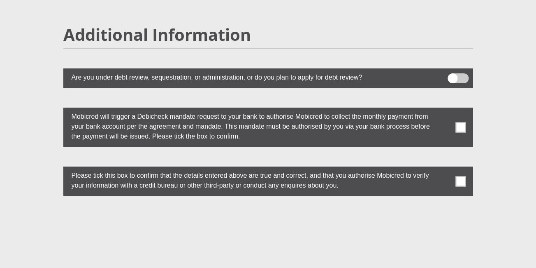
scroll to position [2240, 0]
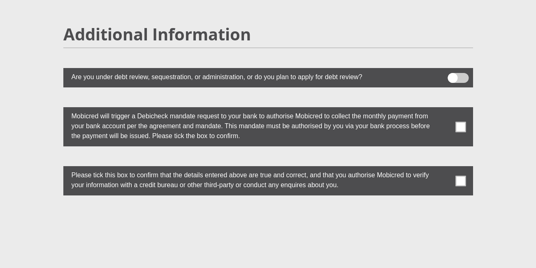
click at [462, 121] on span at bounding box center [461, 126] width 10 height 10
click at [445, 109] on input "checkbox" at bounding box center [445, 109] width 0 height 0
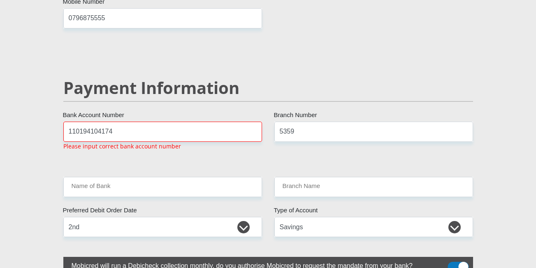
scroll to position [1555, 0]
click at [182, 122] on input "110194104174" at bounding box center [162, 132] width 199 height 20
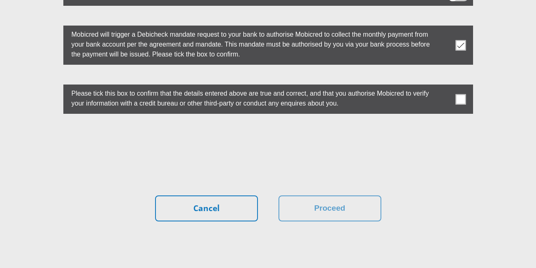
click at [464, 94] on span at bounding box center [461, 99] width 10 height 10
click at [445, 86] on input "checkbox" at bounding box center [445, 86] width 0 height 0
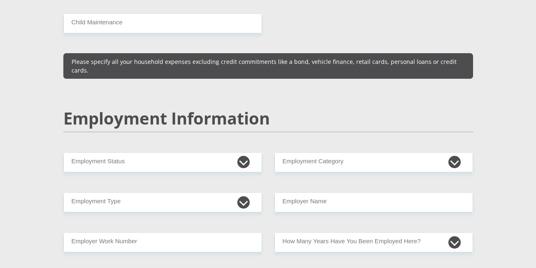
scroll to position [1168, 0]
